Goal: Find specific page/section: Find specific page/section

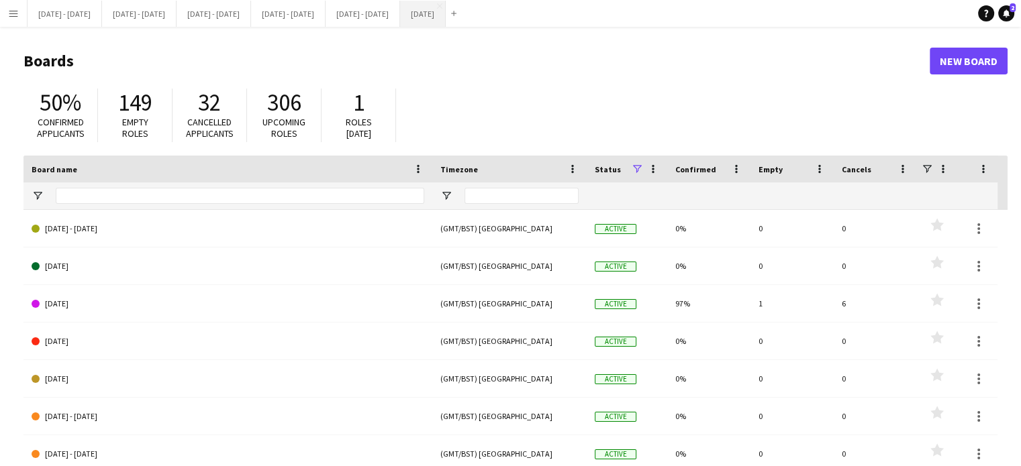
click at [446, 15] on button "[DATE] Close" at bounding box center [423, 14] width 46 height 26
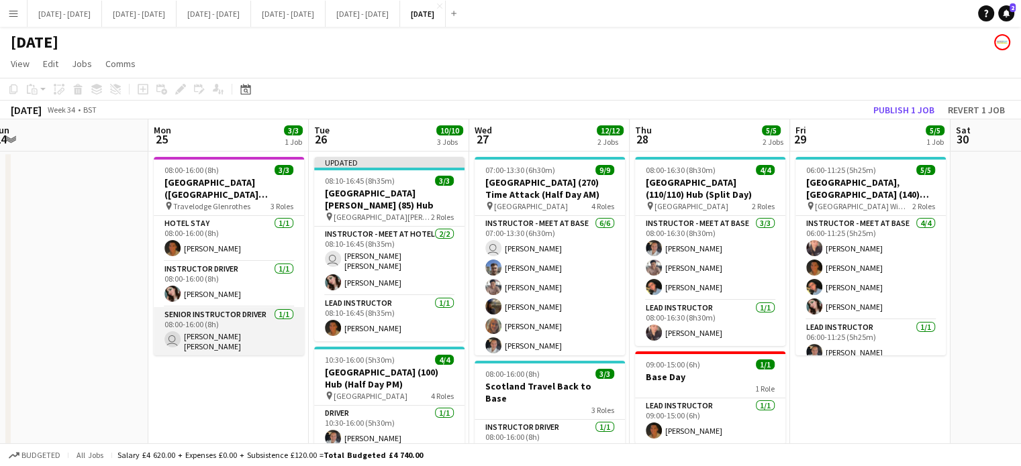
click at [231, 337] on app-card-role "Senior Instructor Driver [DATE] 08:00-16:00 (8h) user [PERSON_NAME] [PERSON_NAM…" at bounding box center [229, 332] width 150 height 50
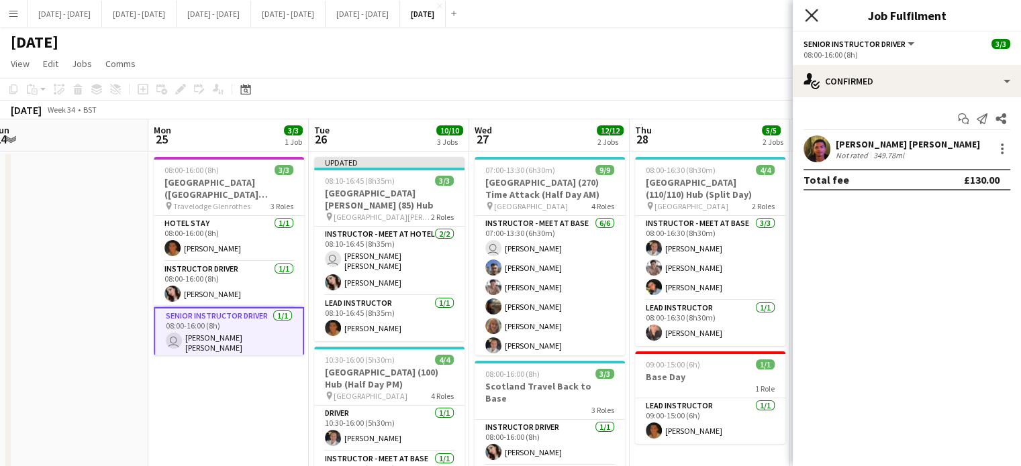
click at [809, 15] on icon "Close pop-in" at bounding box center [811, 15] width 13 height 13
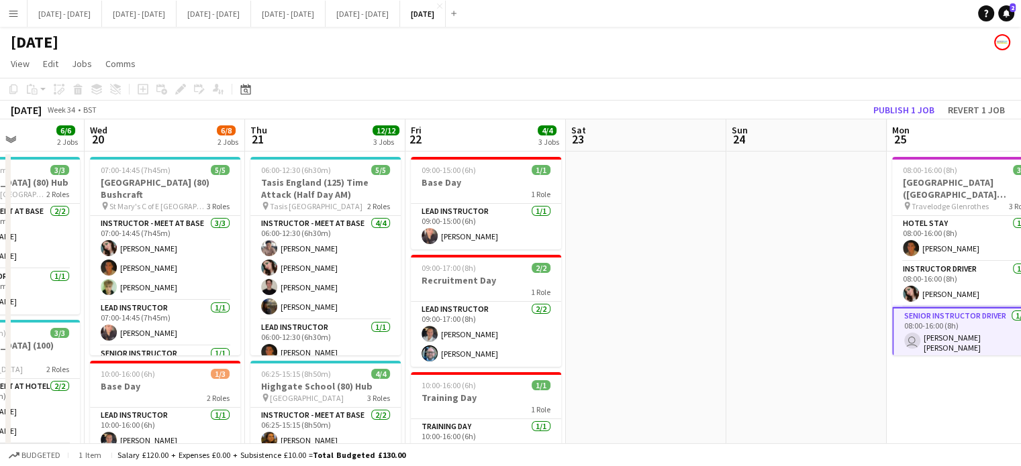
scroll to position [0, 305]
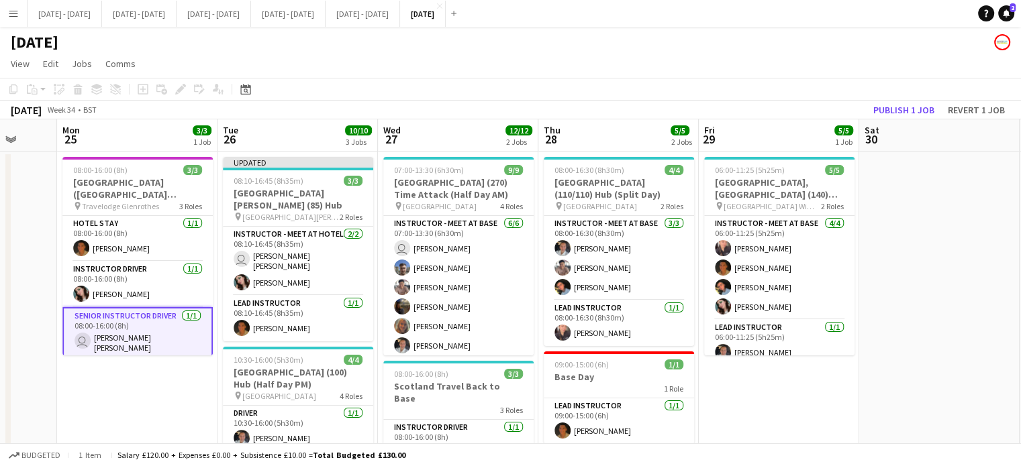
drag, startPoint x: 287, startPoint y: 335, endPoint x: 59, endPoint y: 306, distance: 229.3
click at [59, 306] on app-calendar-viewport "Thu 21 12/12 3 Jobs Fri 22 4/4 3 Jobs Sat 23 Sun 24 Mon 25 3/3 1 Job Tue 26 10/…" at bounding box center [510, 441] width 1021 height 644
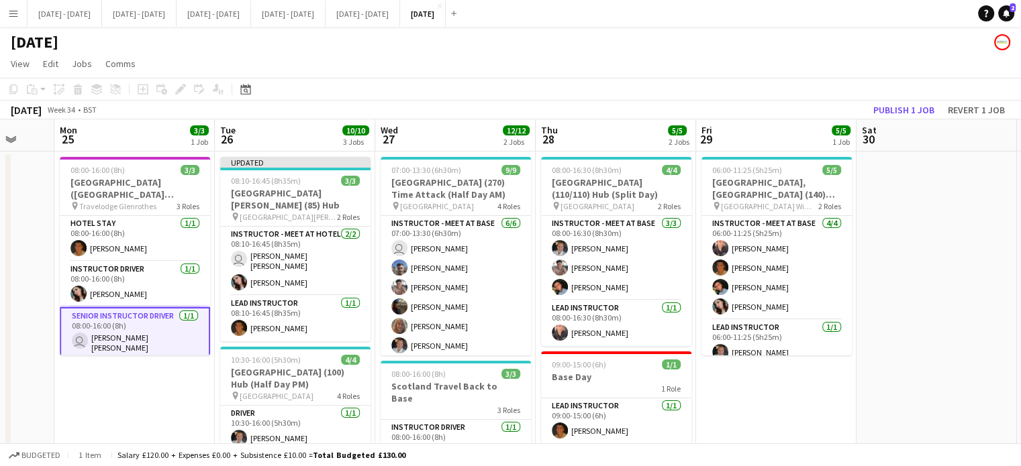
scroll to position [0, 544]
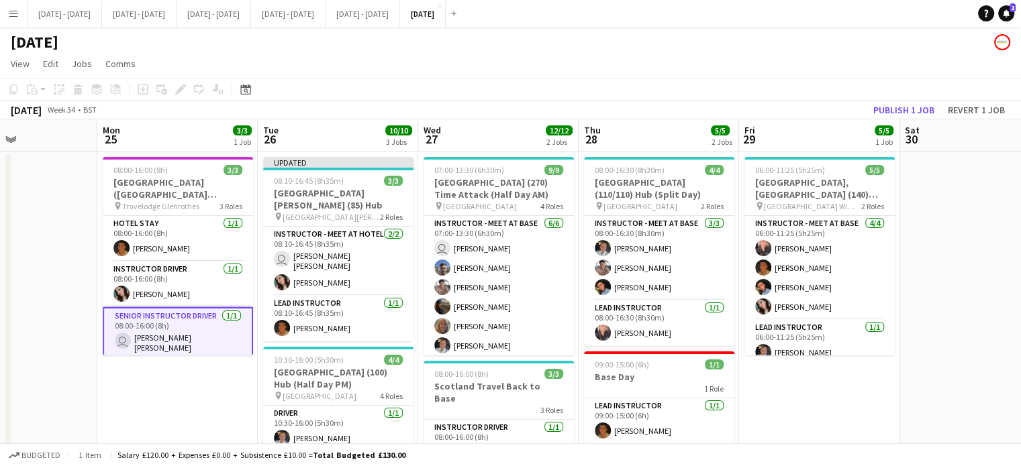
drag, startPoint x: 111, startPoint y: 378, endPoint x: 154, endPoint y: 379, distance: 43.0
click at [154, 379] on app-calendar-viewport "Thu 21 12/12 3 Jobs Fri 22 4/4 3 Jobs Sat 23 Sun 24 Mon 25 3/3 1 Job Tue 26 10/…" at bounding box center [510, 441] width 1021 height 644
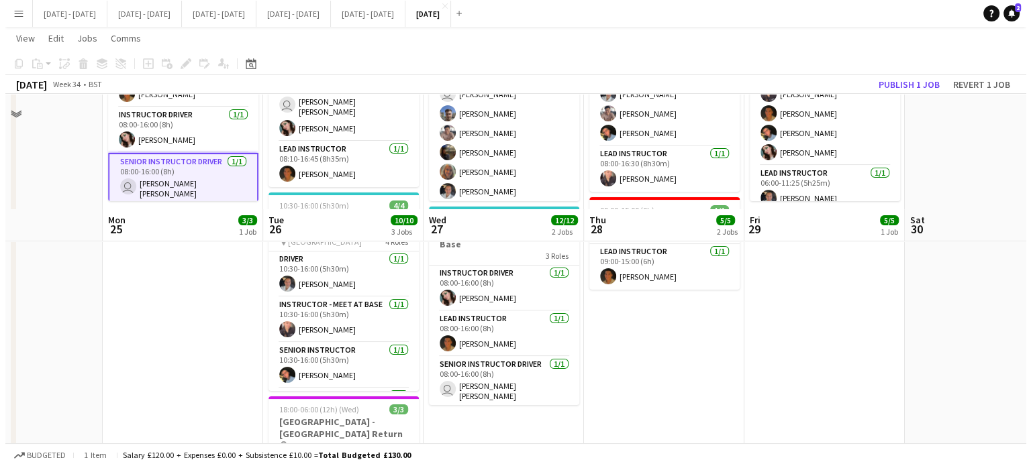
scroll to position [0, 0]
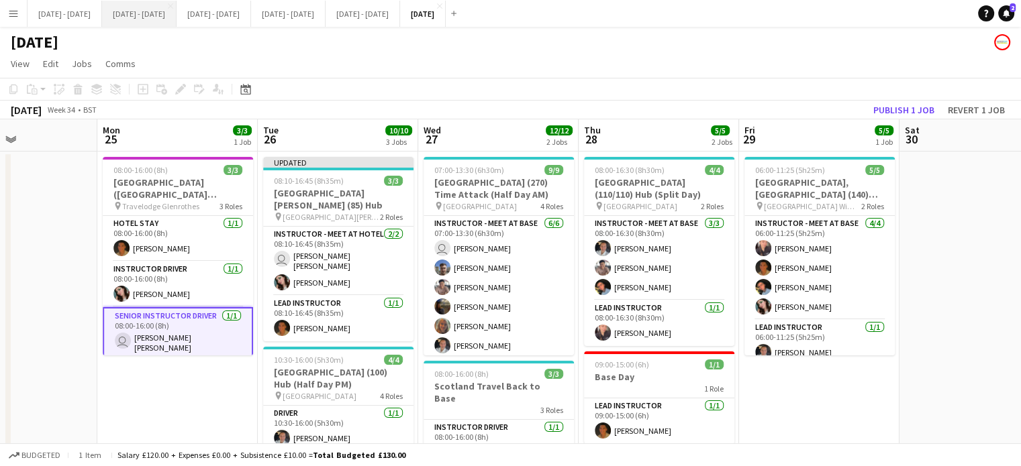
click at [136, 23] on button "[DATE] - [DATE] Close" at bounding box center [139, 14] width 74 height 26
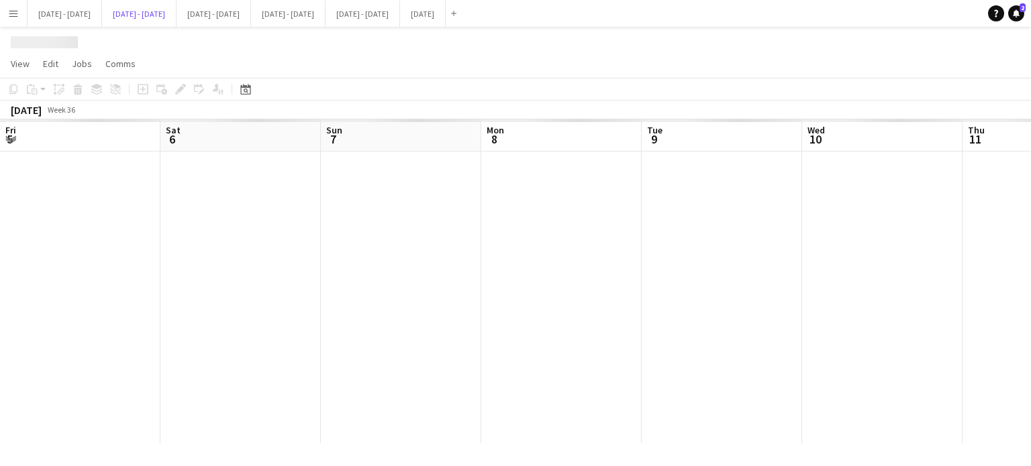
scroll to position [0, 415]
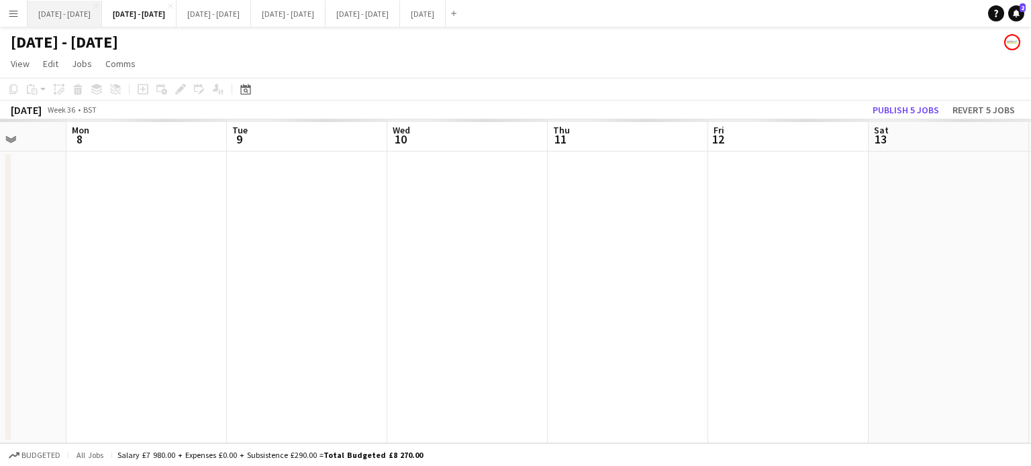
click at [65, 23] on button "[DATE] - [DATE] Close" at bounding box center [65, 14] width 74 height 26
